Goal: Book appointment/travel/reservation

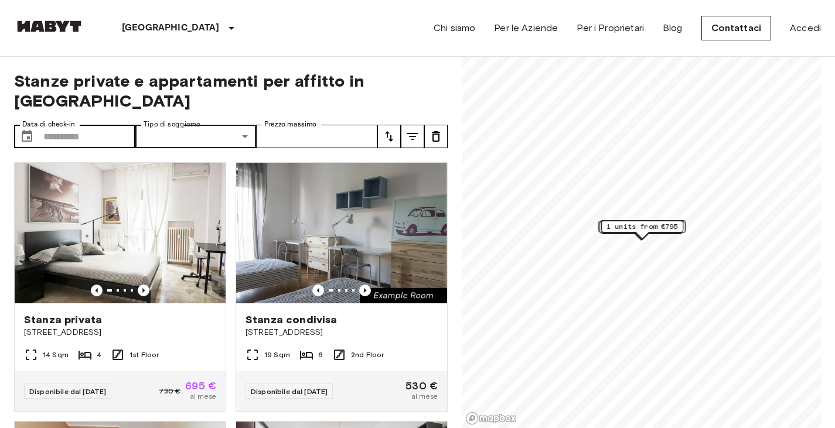
click at [101, 121] on div "Appartamento privato Stanza privata Stanza condivisa Monolocale" at bounding box center [417, 214] width 835 height 428
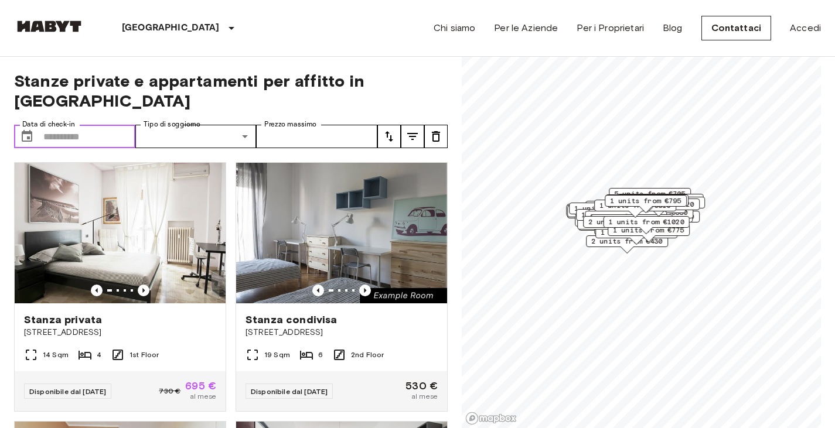
click at [102, 125] on input "Data di check-in" at bounding box center [89, 136] width 92 height 23
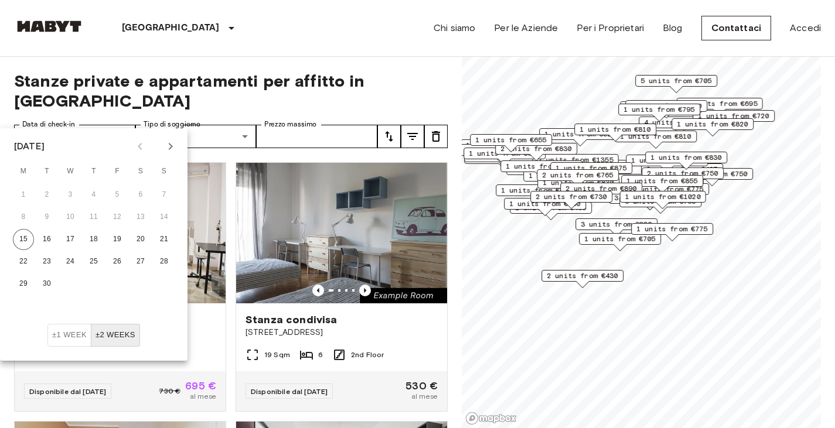
click at [170, 149] on icon "Next month" at bounding box center [171, 146] width 4 height 7
click at [70, 193] on button "1" at bounding box center [70, 195] width 21 height 21
type input "**********"
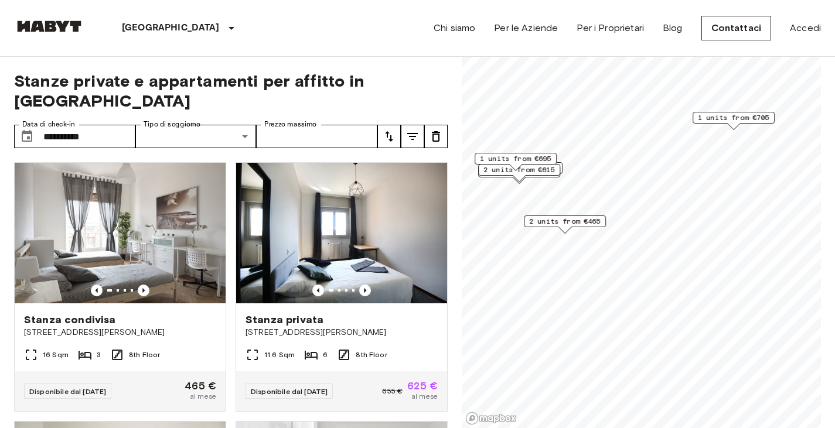
click at [581, 222] on span "2 units from €465" at bounding box center [564, 221] width 71 height 11
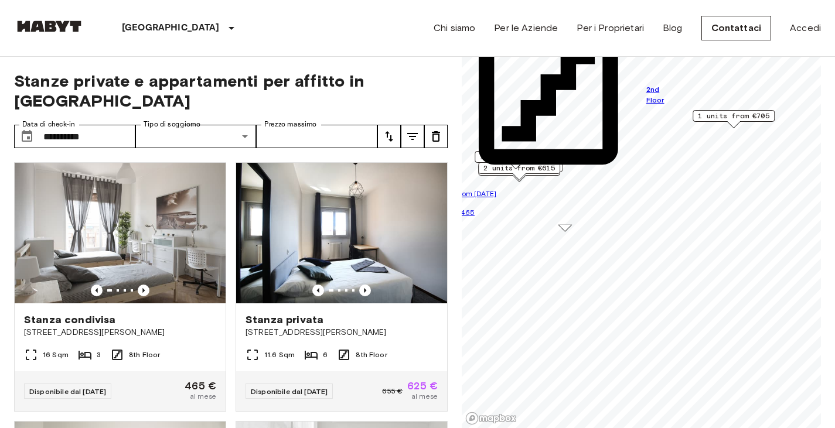
click at [730, 115] on span "1 units from €705" at bounding box center [733, 116] width 71 height 11
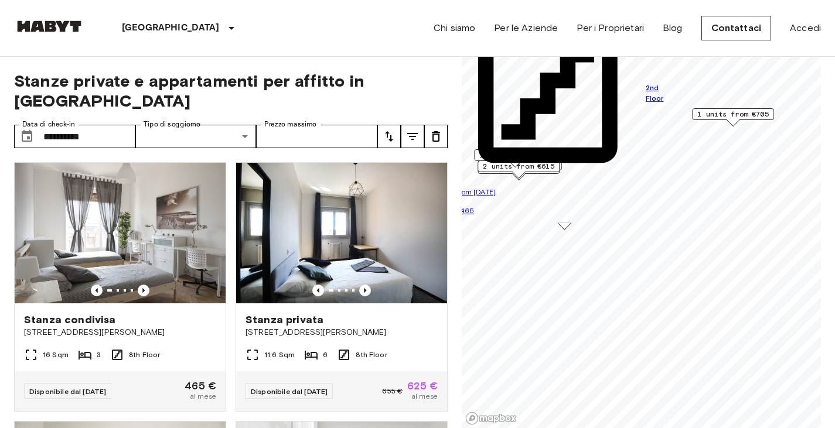
click at [724, 115] on span "1 units from €705" at bounding box center [732, 114] width 71 height 11
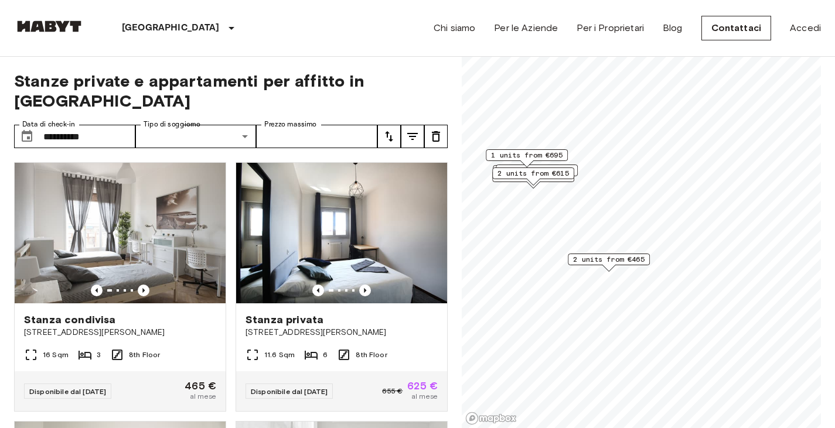
click at [527, 157] on span "1 units from €695" at bounding box center [526, 155] width 71 height 11
click at [528, 158] on span "1 units from €695" at bounding box center [525, 160] width 71 height 11
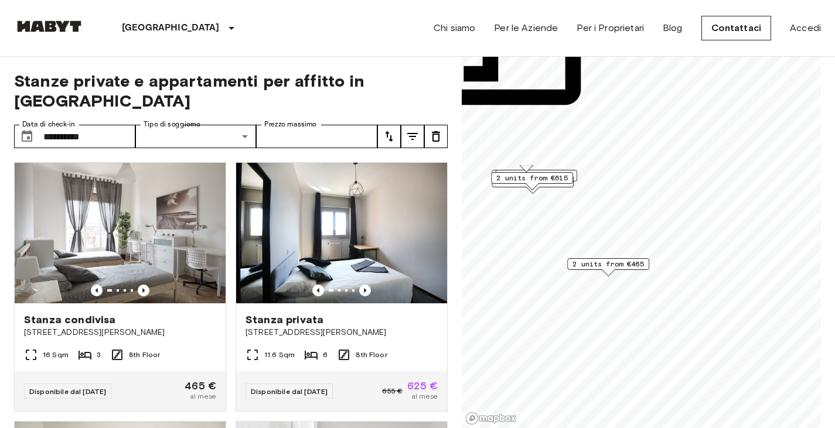
click at [535, 179] on span "2 units from €615" at bounding box center [531, 178] width 71 height 11
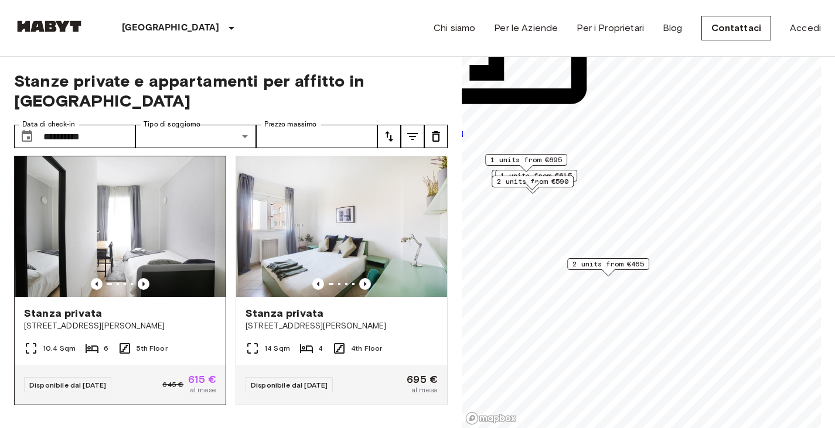
scroll to position [1060, 0]
click at [142, 278] on icon "Previous image" at bounding box center [144, 284] width 12 height 12
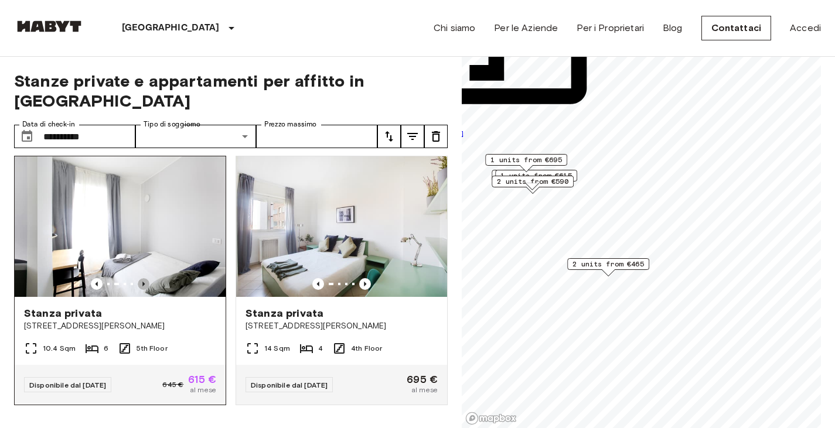
click at [143, 278] on icon "Previous image" at bounding box center [144, 284] width 12 height 12
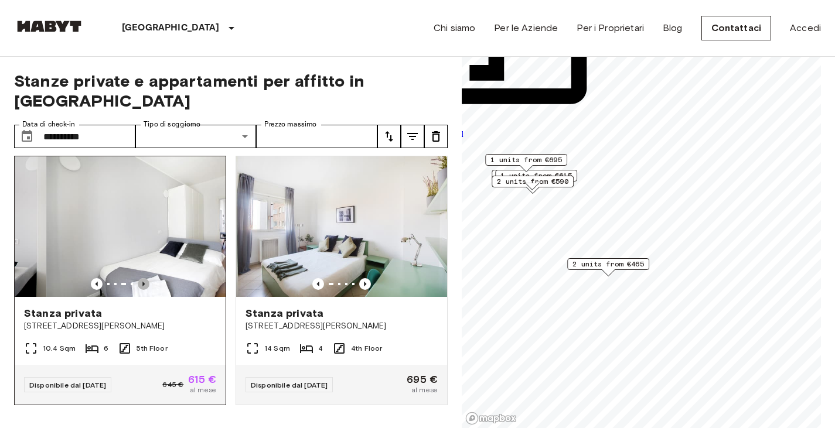
click at [144, 278] on icon "Previous image" at bounding box center [144, 284] width 12 height 12
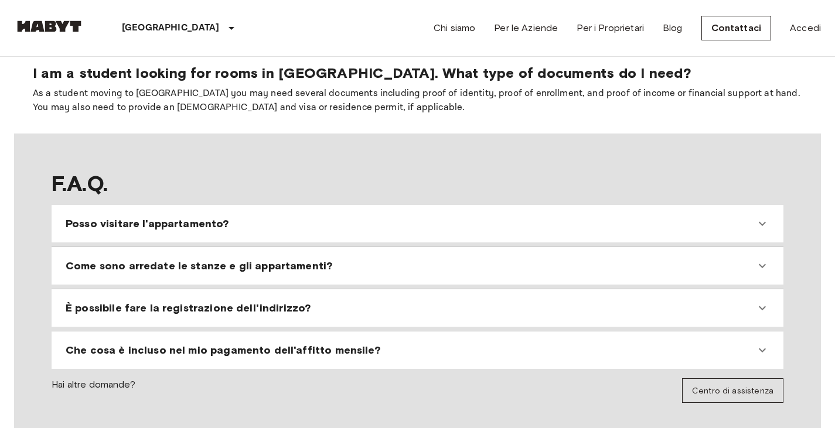
scroll to position [996, 0]
